Goal: Information Seeking & Learning: Learn about a topic

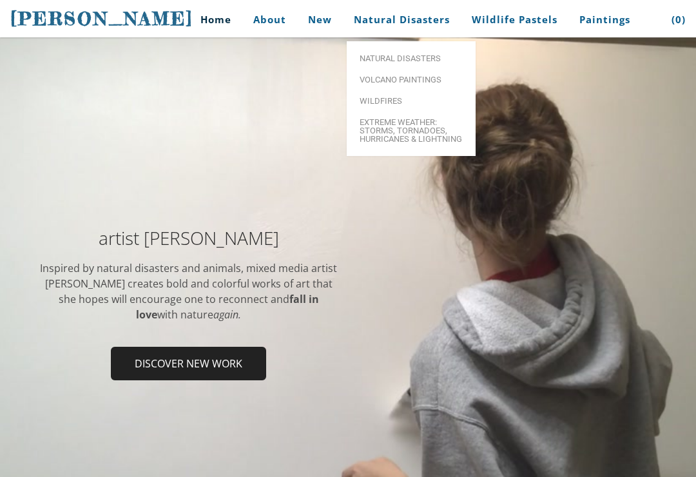
scroll to position [56, 0]
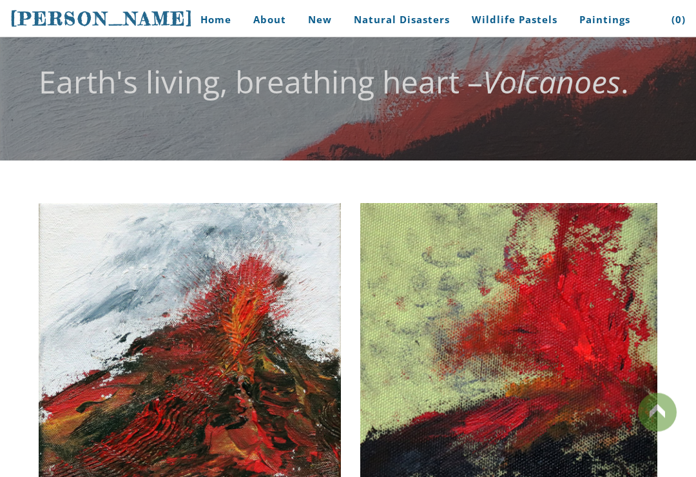
scroll to position [17, 0]
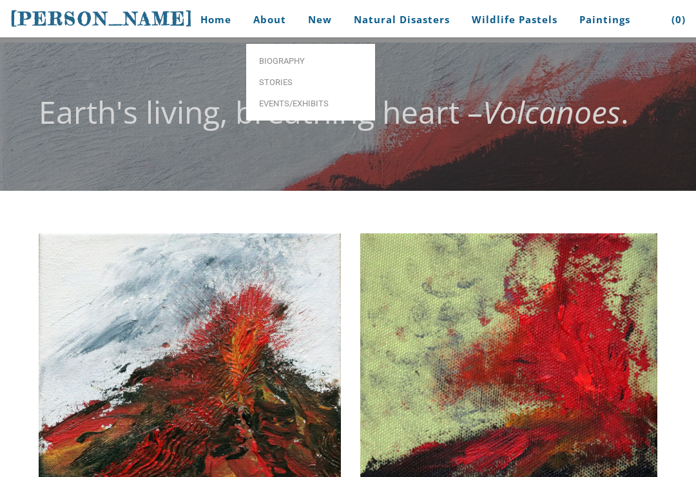
click at [324, 66] on link "Biography" at bounding box center [310, 60] width 129 height 21
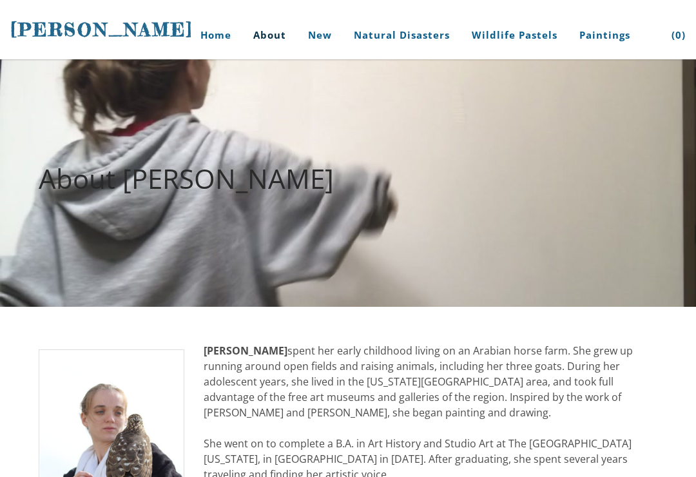
click at [213, 37] on link "Home" at bounding box center [211, 35] width 60 height 48
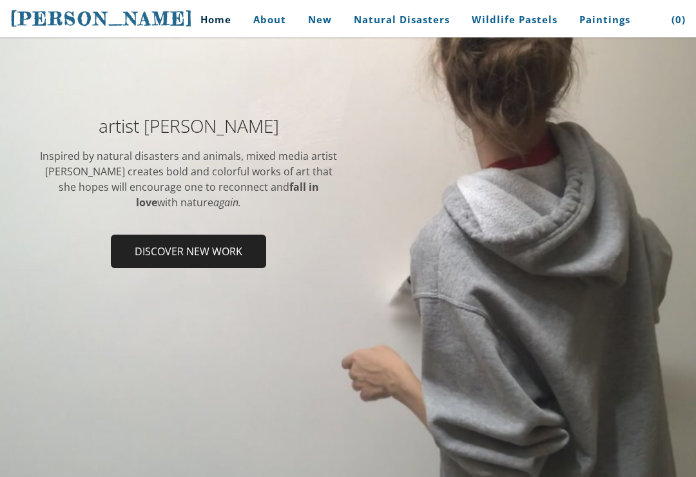
scroll to position [165, 0]
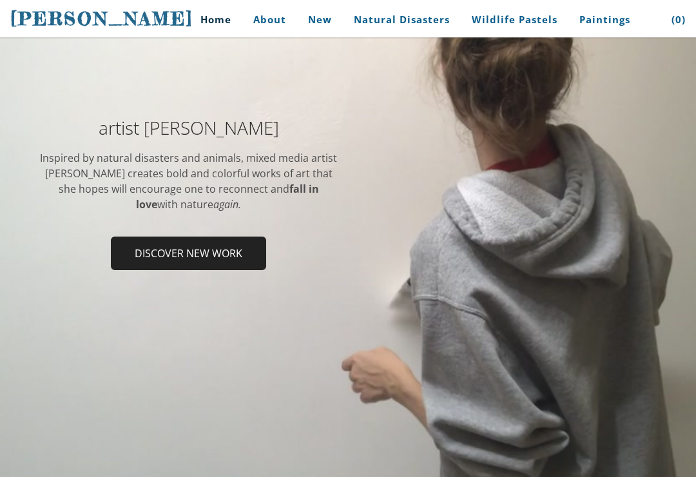
click at [579, 430] on div at bounding box center [348, 198] width 696 height 608
click at [164, 265] on span "Discover new work" at bounding box center [188, 253] width 153 height 31
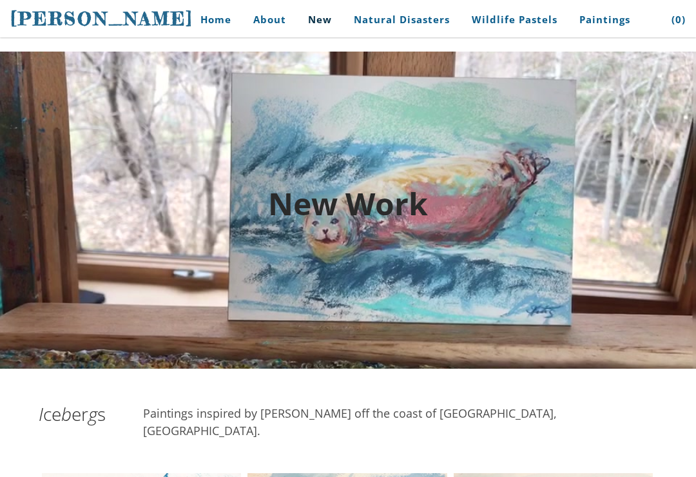
scroll to position [8, 0]
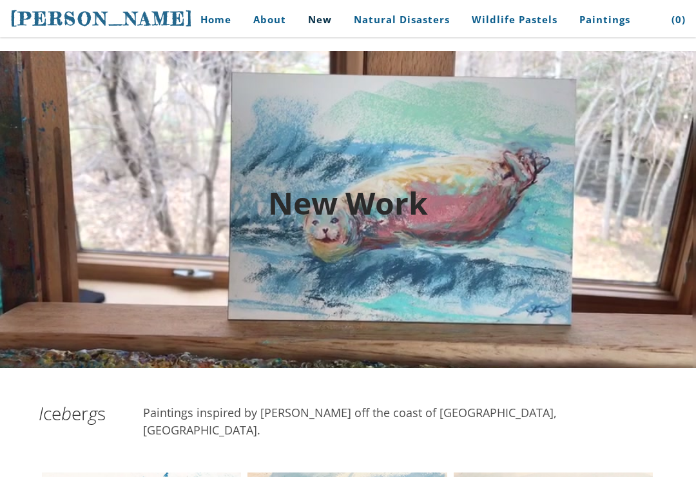
click at [218, 28] on link "Home" at bounding box center [211, 19] width 60 height 29
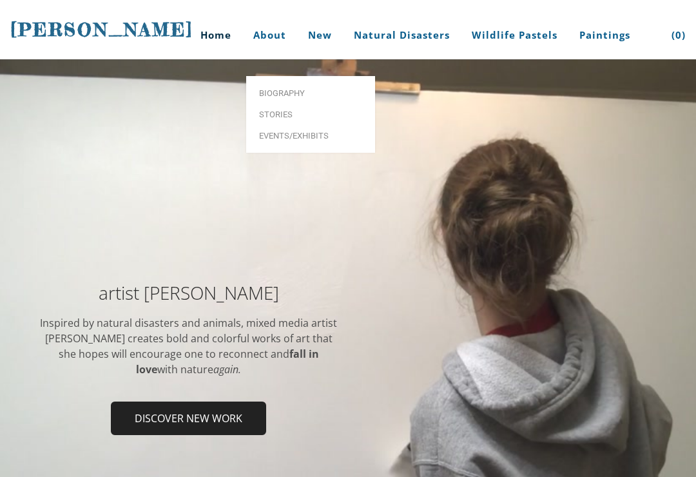
click at [288, 110] on span "Stories" at bounding box center [310, 114] width 103 height 8
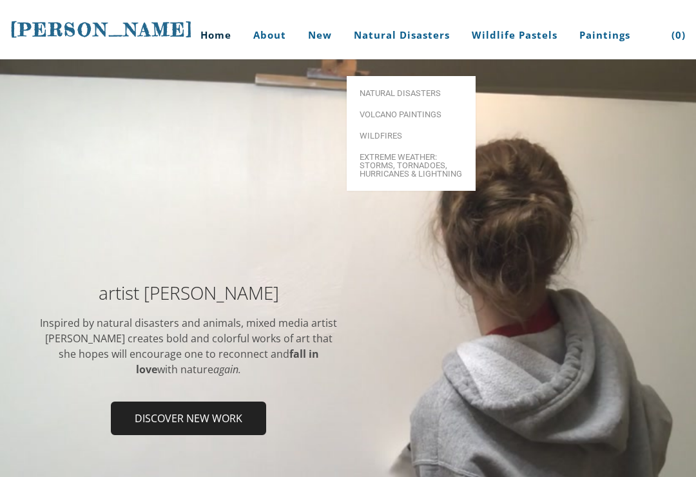
click at [418, 131] on span "Wildfires" at bounding box center [411, 135] width 103 height 8
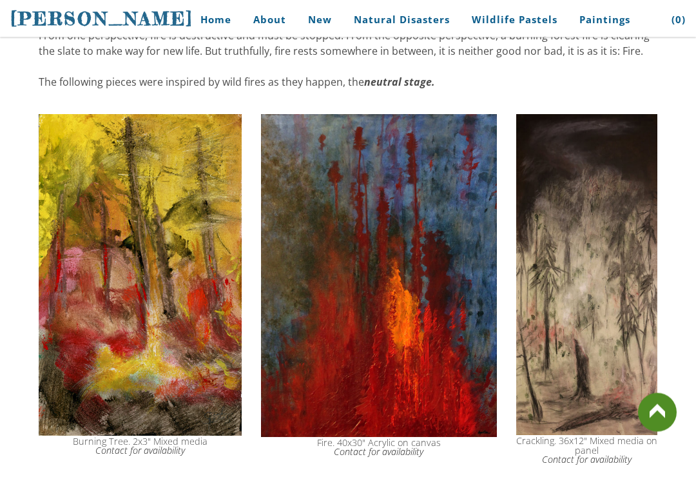
scroll to position [622, 0]
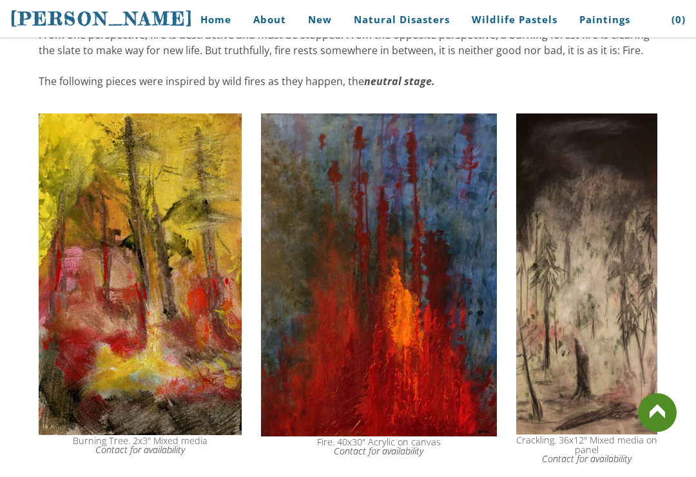
click at [504, 290] on td "Fire. 40x30" Acrylic on canvas Contact for availability" at bounding box center [378, 288] width 255 height 363
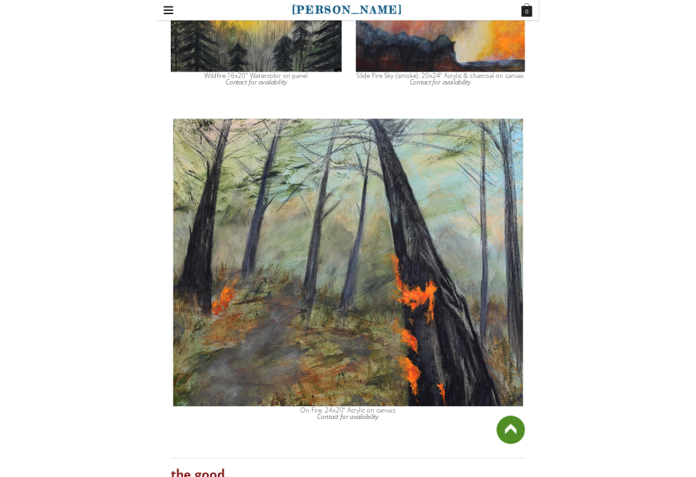
scroll to position [2104, 0]
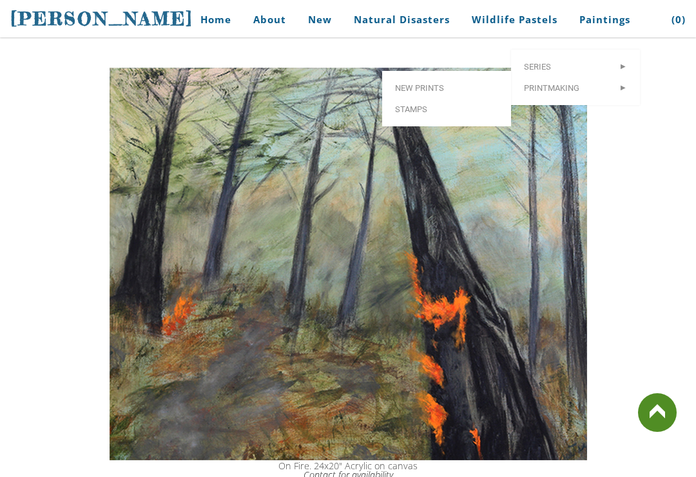
click at [534, 151] on img at bounding box center [348, 264] width 477 height 392
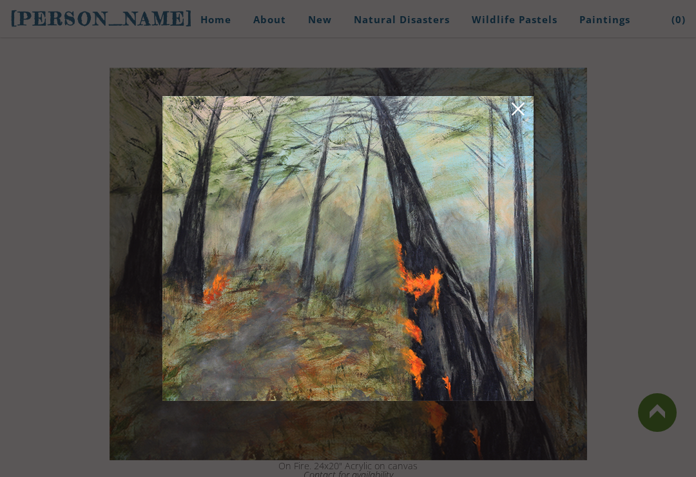
click at [523, 109] on link at bounding box center [518, 111] width 18 height 20
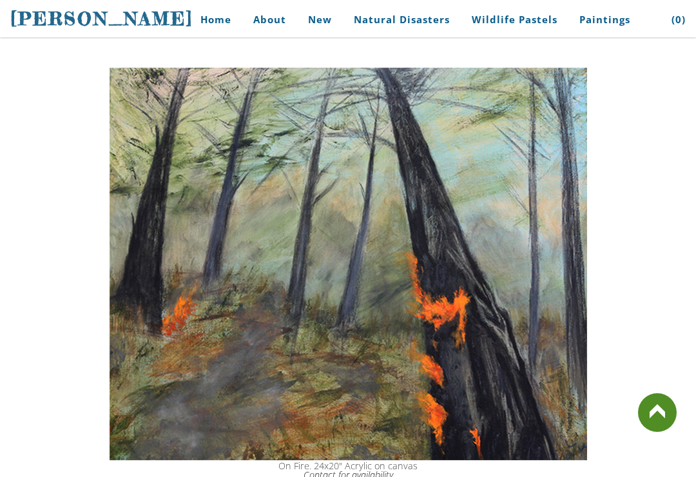
scroll to position [2103, 0]
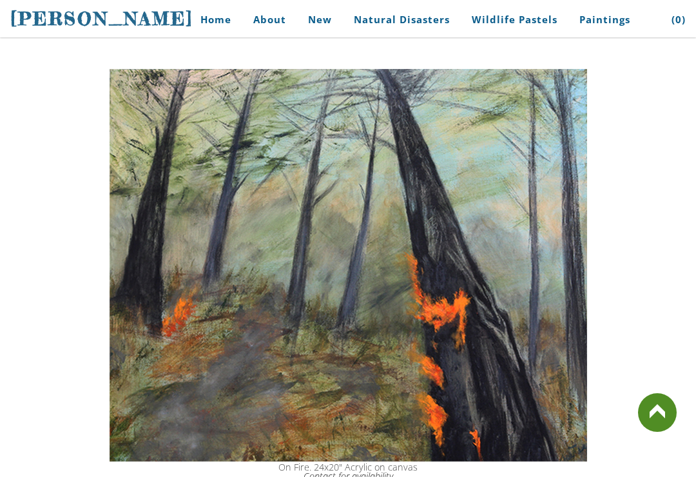
click at [211, 32] on link "Home" at bounding box center [211, 19] width 60 height 29
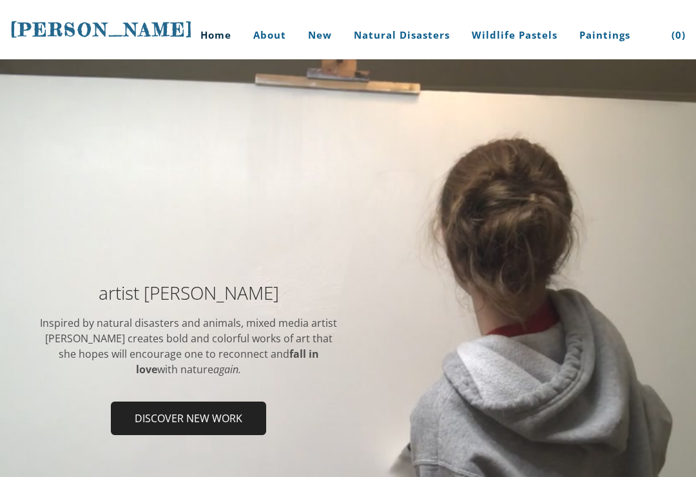
click at [218, 450] on div "artist Stephanie Peters Inspired by natural disasters and animals, mixed media …" at bounding box center [348, 362] width 696 height 231
click at [208, 432] on span "Discover new work" at bounding box center [188, 418] width 153 height 31
